Goal: Task Accomplishment & Management: Complete application form

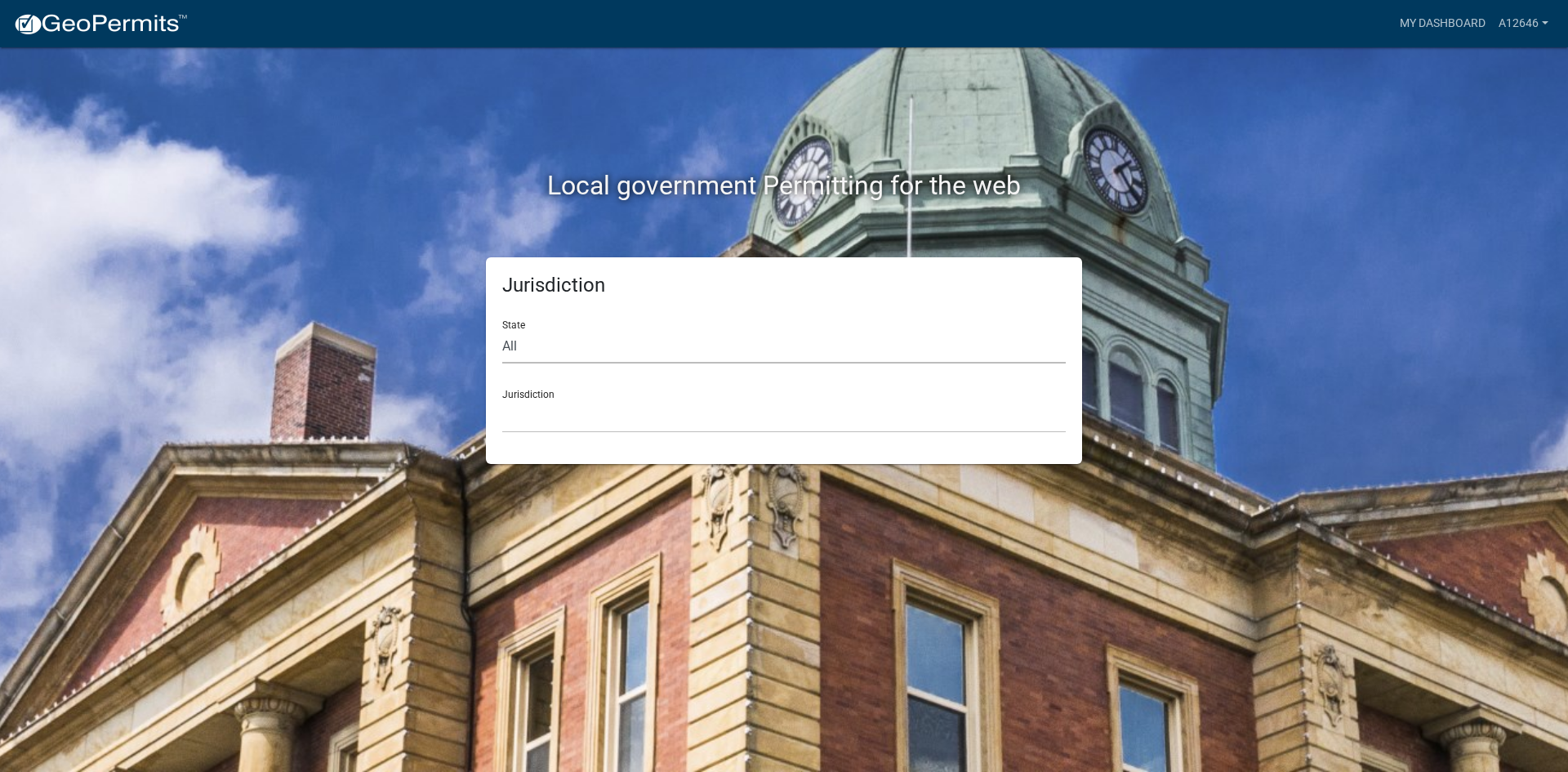
click at [567, 335] on select "All [US_STATE] [US_STATE] [US_STATE] [US_STATE] [US_STATE] [US_STATE] [US_STATE…" at bounding box center [784, 346] width 563 height 34
select select "[US_STATE]"
click at [503, 330] on select "All [US_STATE] [US_STATE] [US_STATE] [US_STATE] [US_STATE] [US_STATE] [US_STATE…" at bounding box center [784, 346] width 563 height 34
click at [542, 416] on select "City of [GEOGRAPHIC_DATA], [US_STATE] City of [GEOGRAPHIC_DATA], [US_STATE] Cit…" at bounding box center [784, 416] width 563 height 34
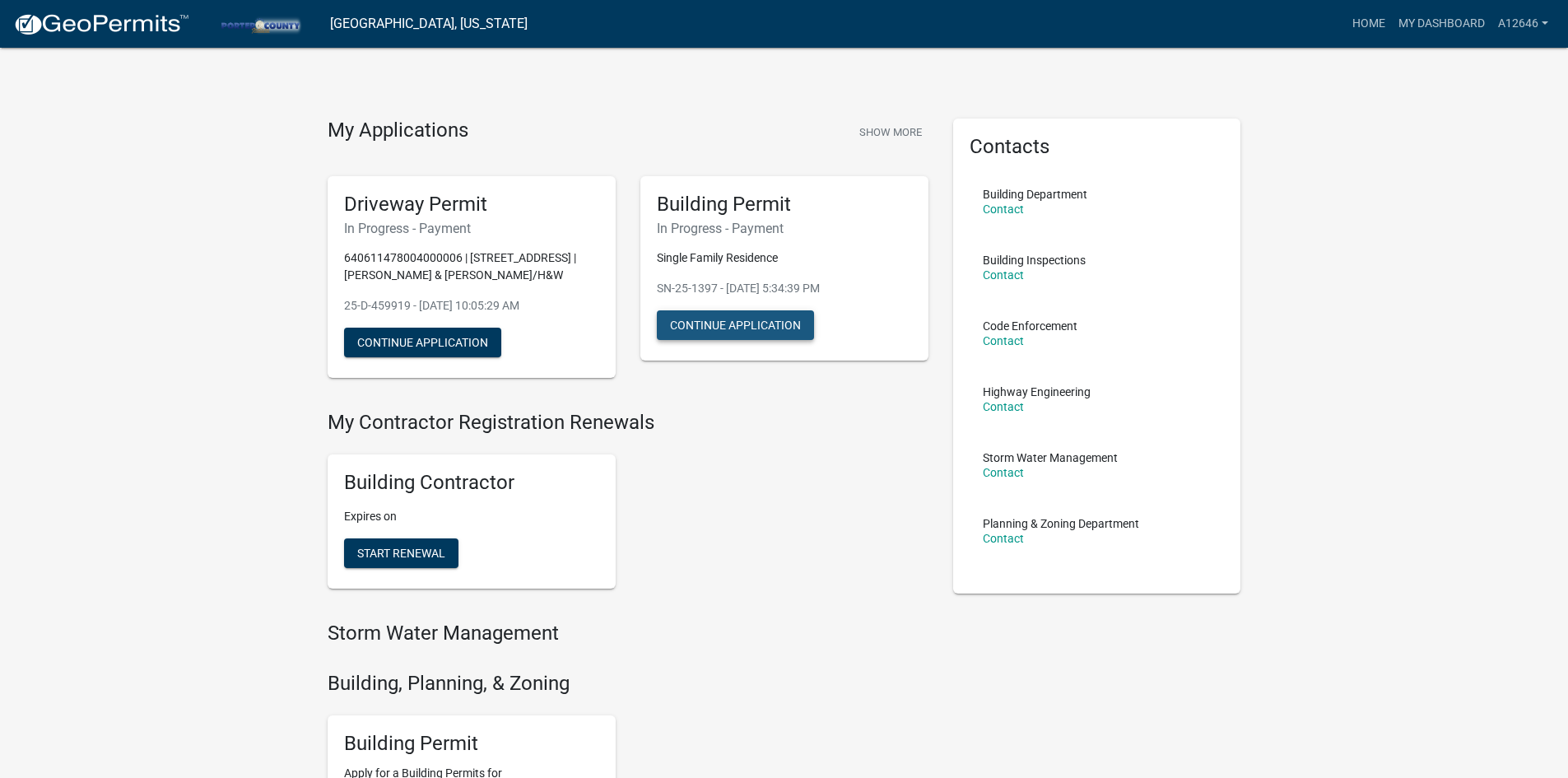
click at [747, 316] on button "Continue Application" at bounding box center [736, 325] width 157 height 30
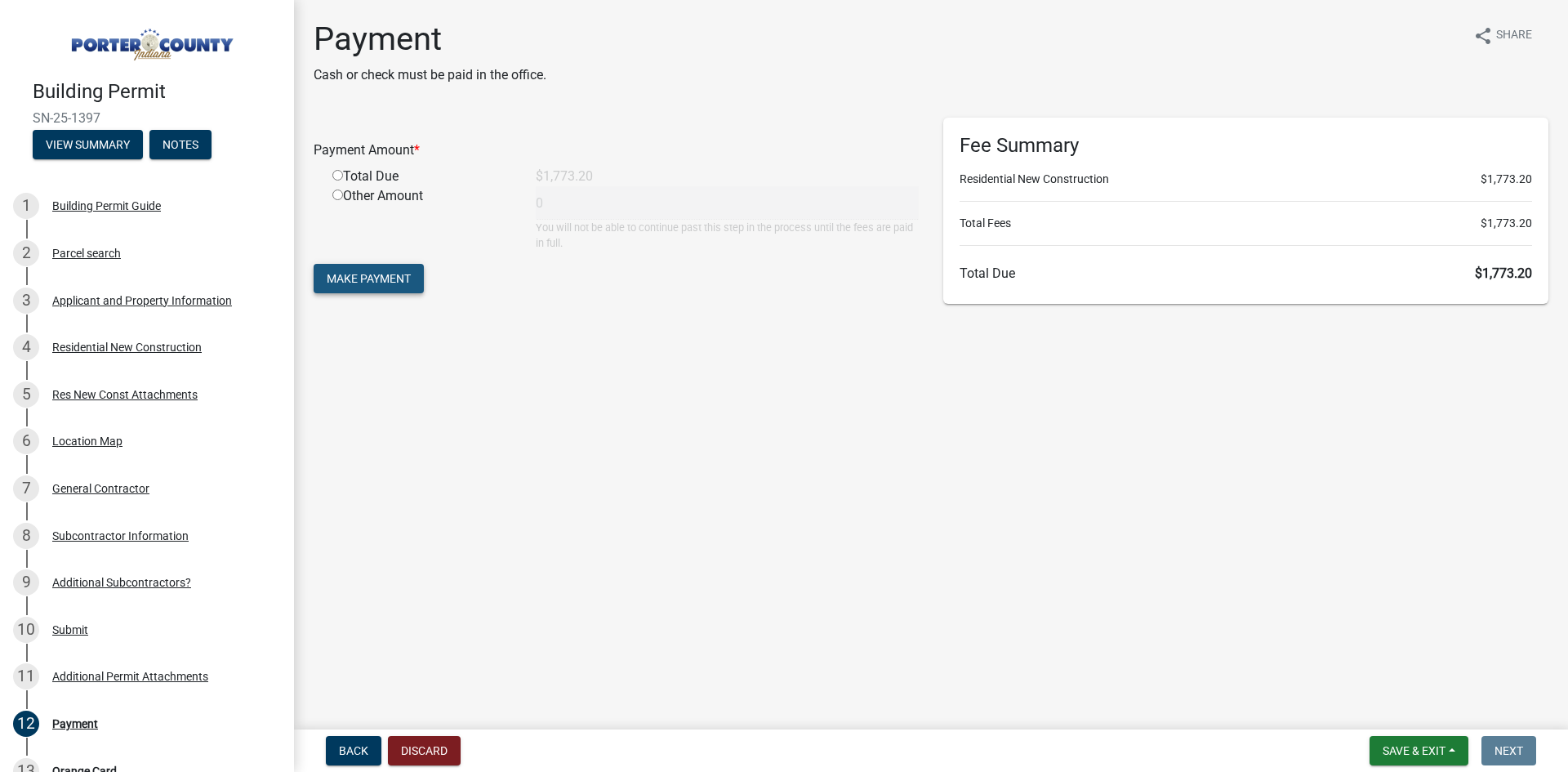
click at [356, 277] on span "Make Payment" at bounding box center [369, 278] width 84 height 13
click at [336, 201] on div "Total Due" at bounding box center [422, 195] width 203 height 19
click at [341, 191] on input "radio" at bounding box center [338, 195] width 11 height 11
radio input "true"
type input "1773.2"
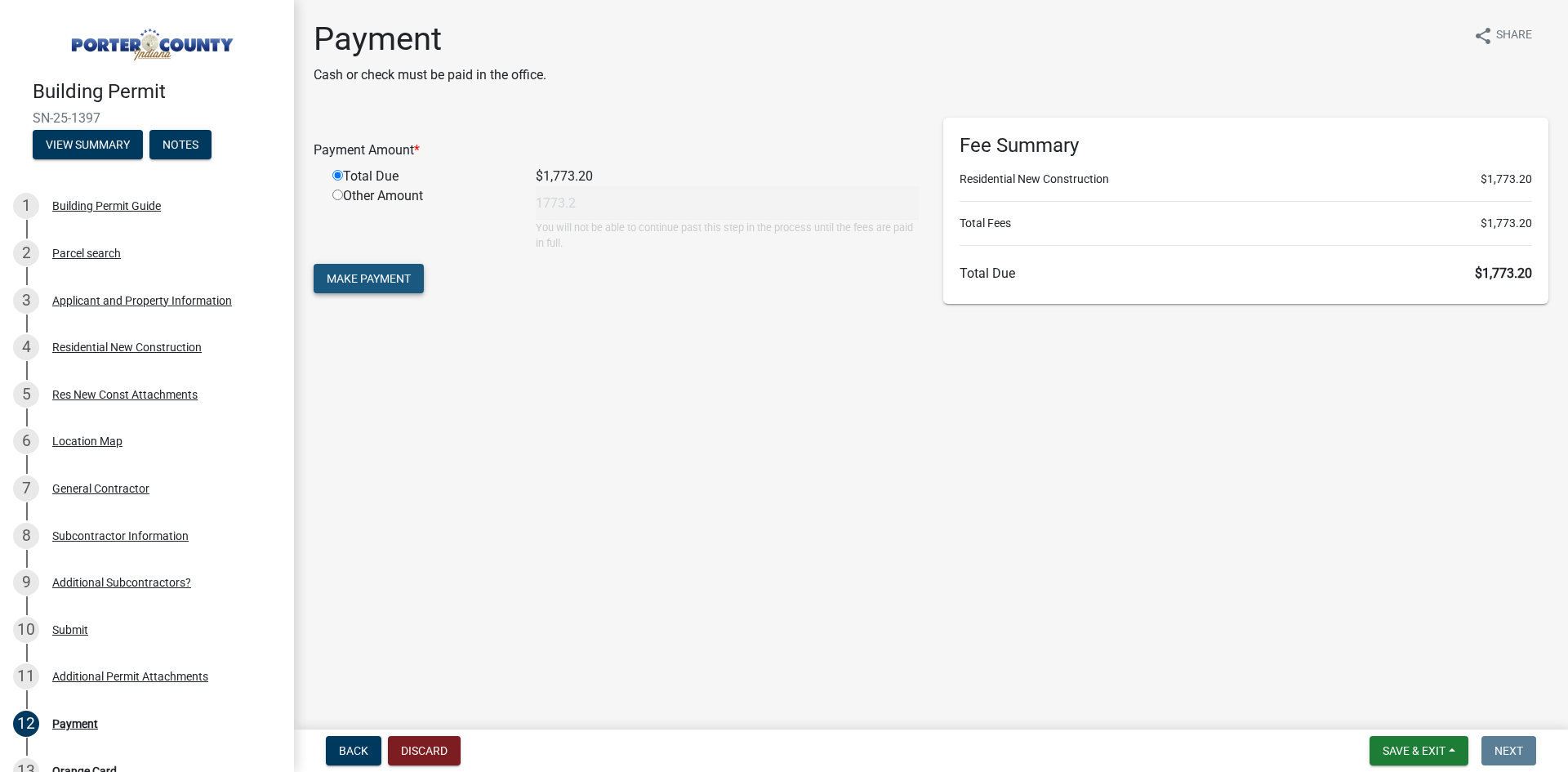
click at [382, 277] on span "Make Payment" at bounding box center [369, 278] width 84 height 13
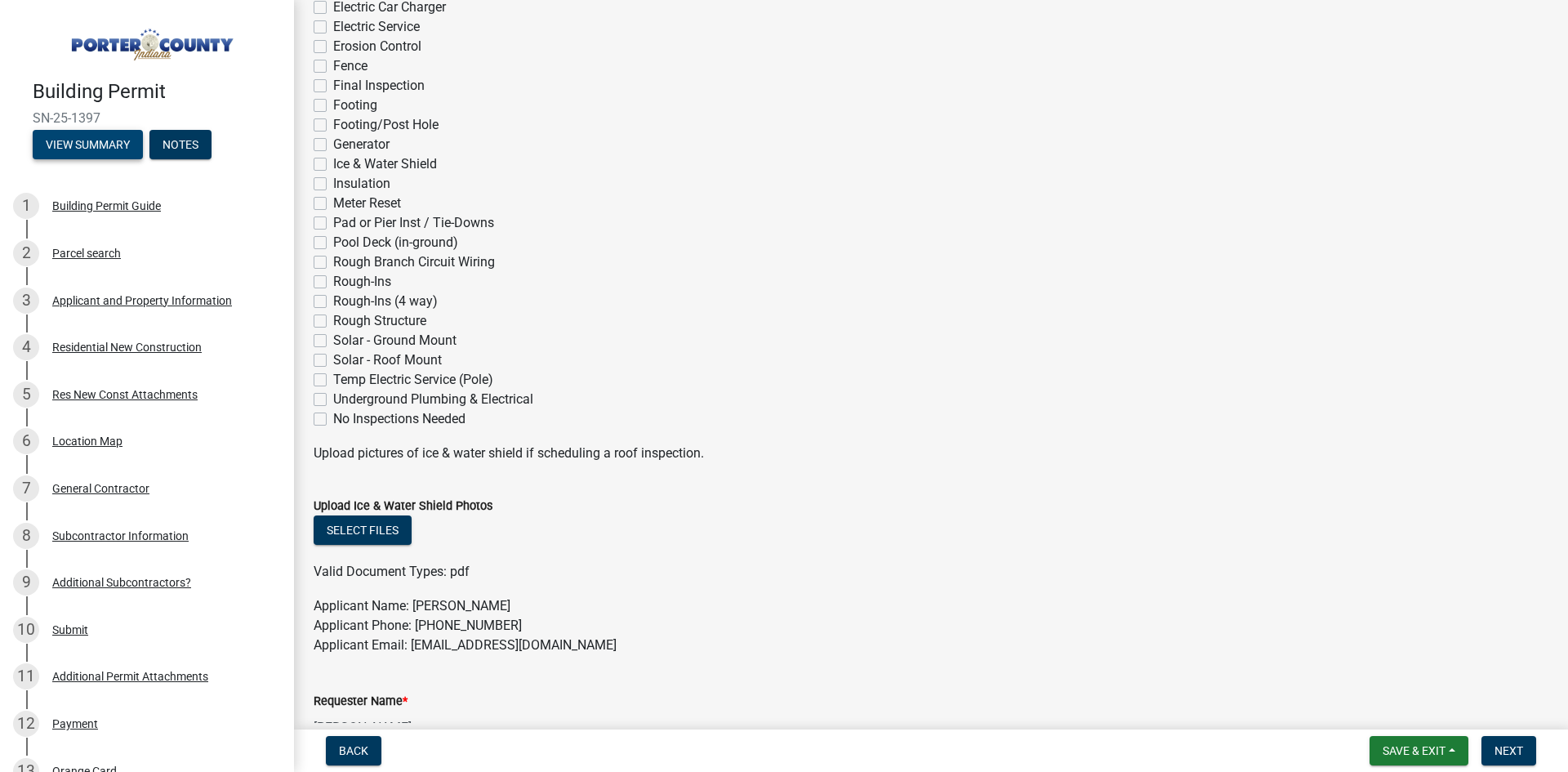
click at [95, 153] on button "View Summary" at bounding box center [88, 145] width 110 height 29
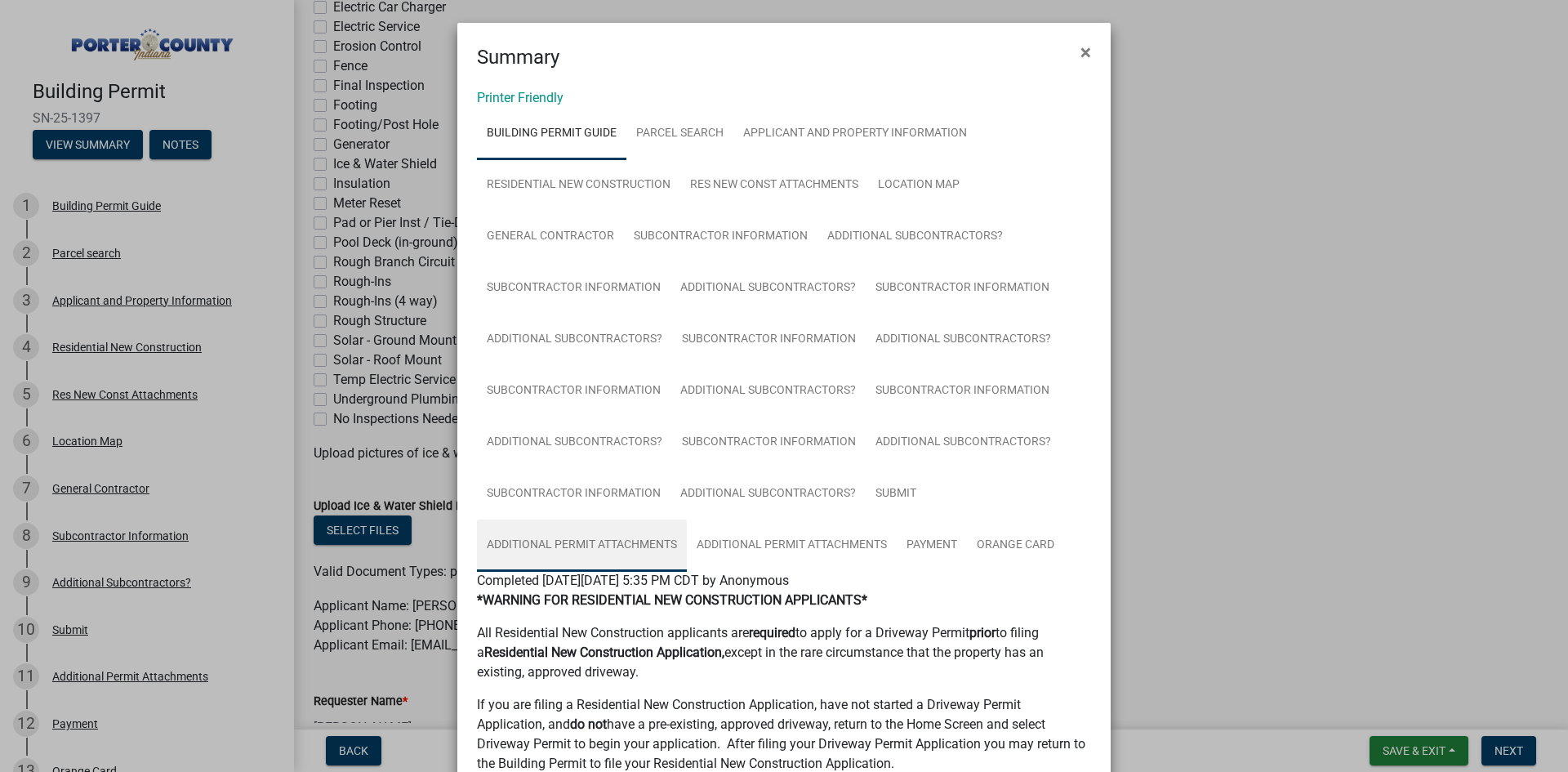
click at [605, 545] on link "Additional Permit Attachments" at bounding box center [581, 545] width 210 height 52
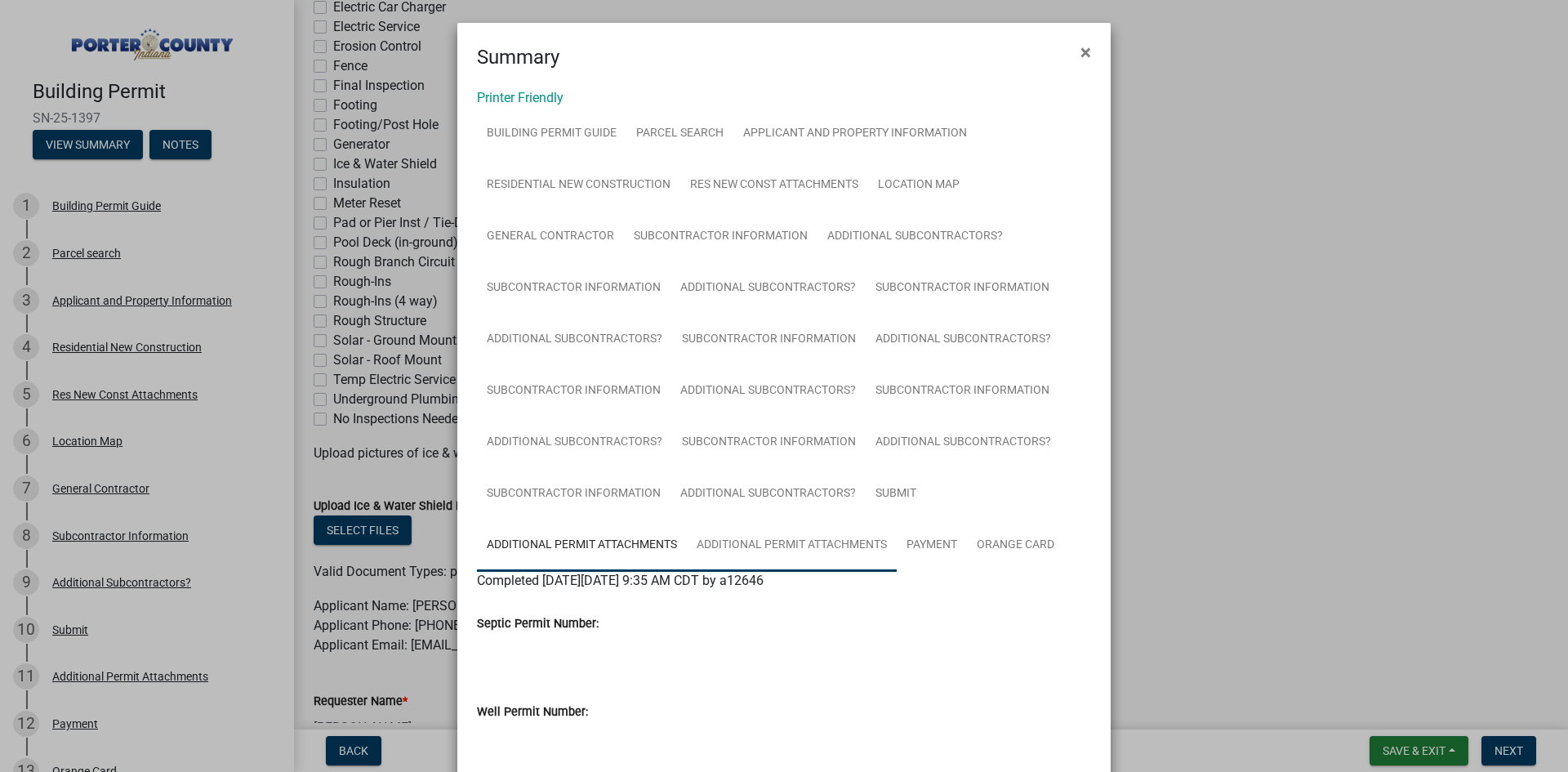
click at [765, 541] on link "Additional Permit Attachments" at bounding box center [791, 545] width 210 height 52
click at [1080, 49] on span "×" at bounding box center [1086, 52] width 11 height 23
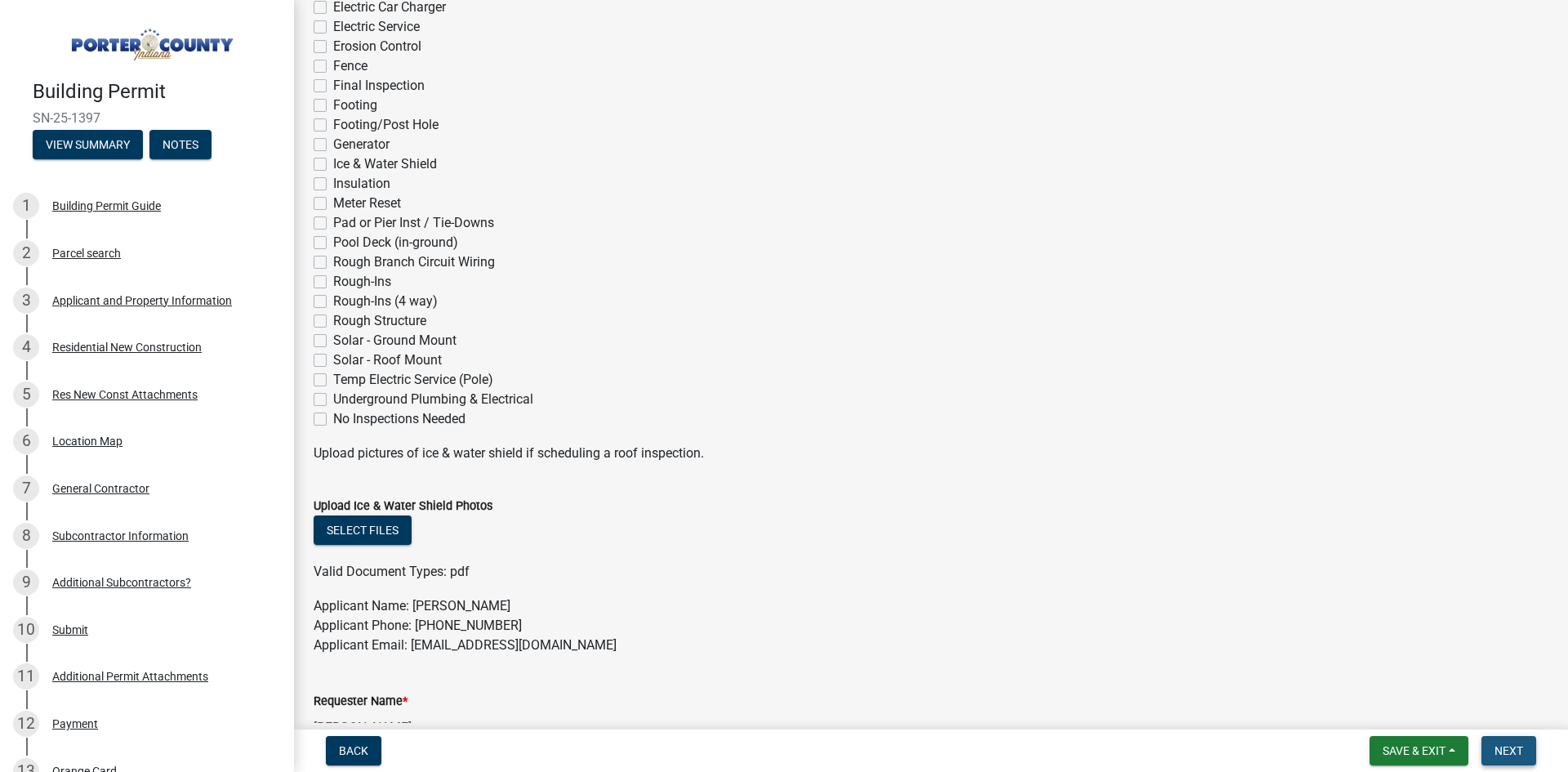
click at [1526, 755] on button "Next" at bounding box center [1509, 751] width 55 height 29
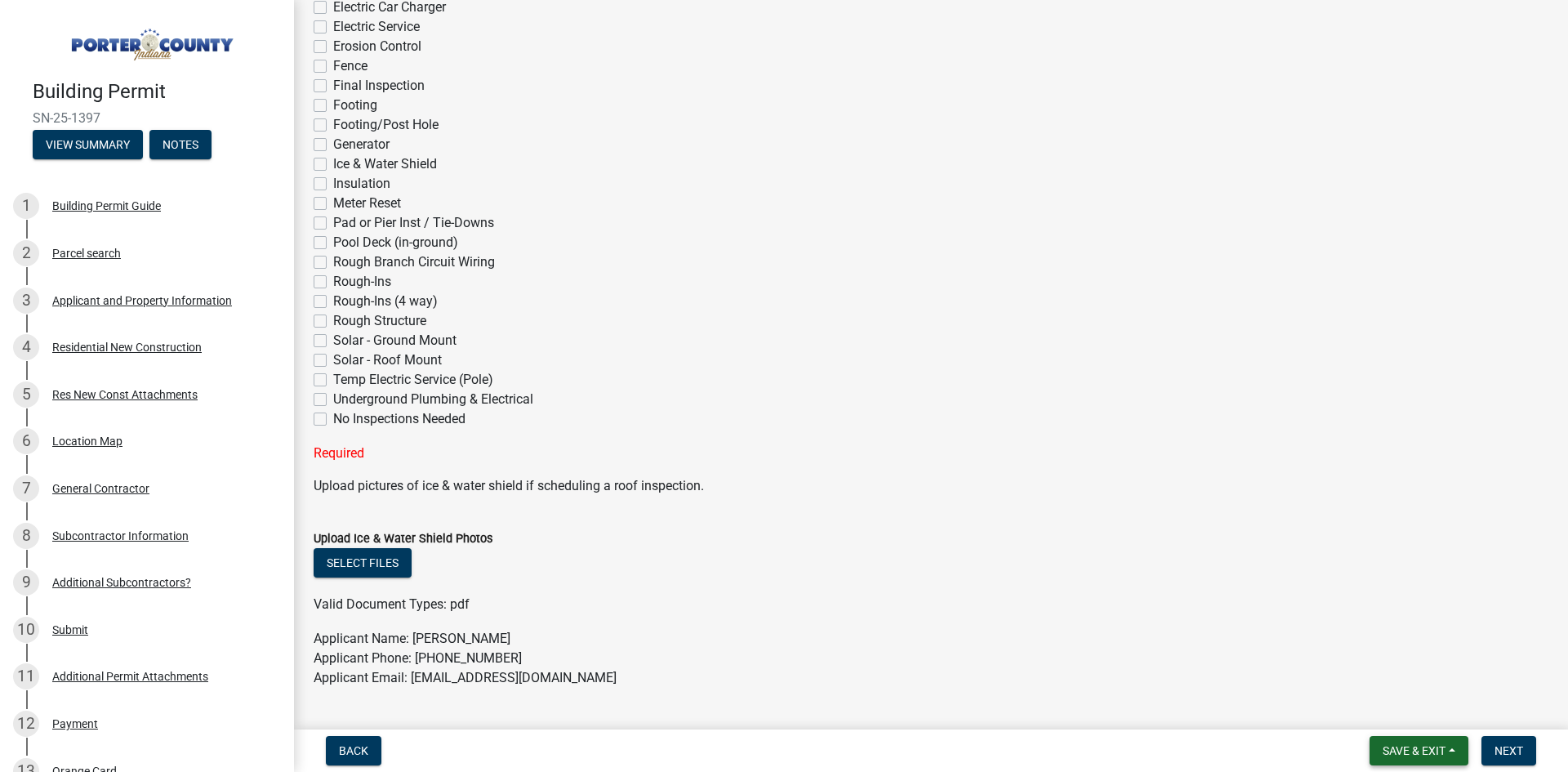
click at [1432, 747] on span "Save & Exit" at bounding box center [1413, 751] width 63 height 13
click at [1399, 714] on button "Save & Exit" at bounding box center [1402, 708] width 131 height 39
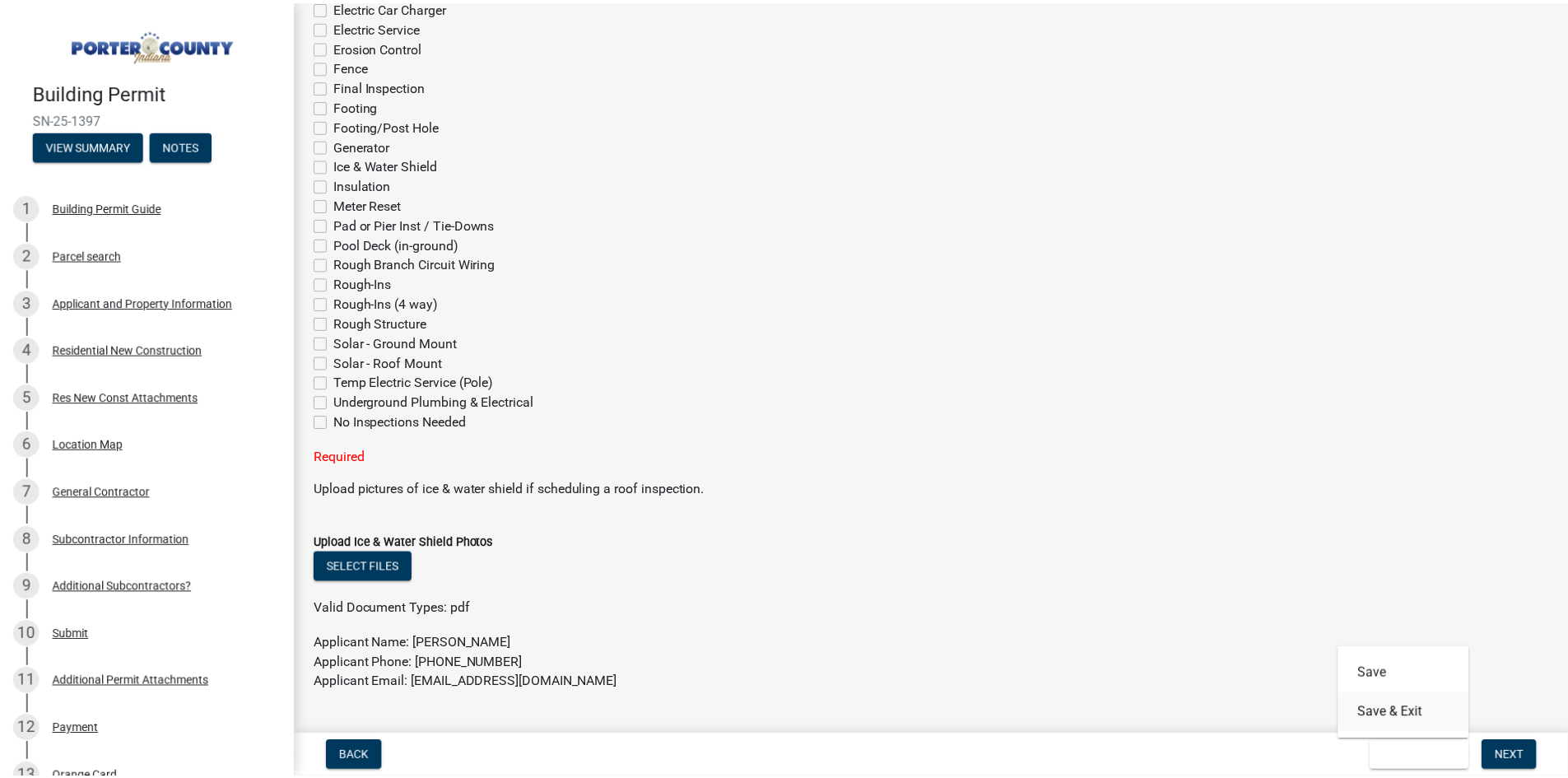
scroll to position [0, 0]
